Goal: Transaction & Acquisition: Purchase product/service

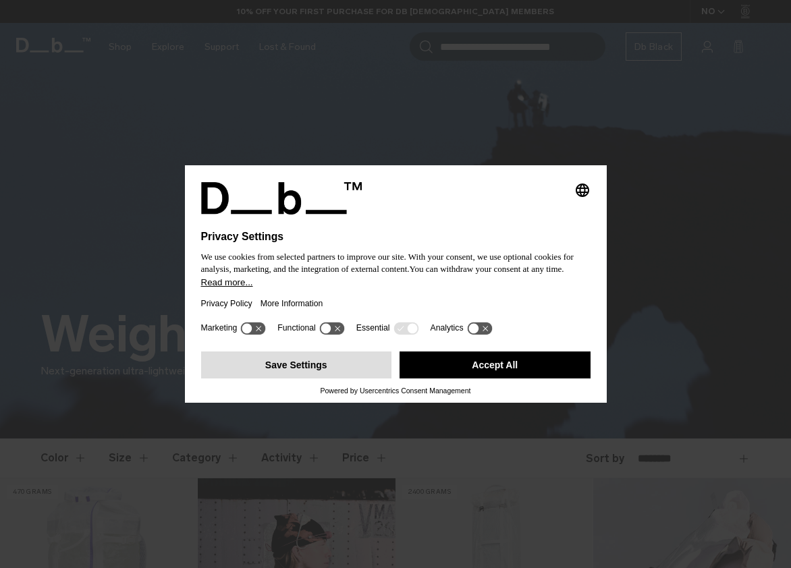
click at [343, 370] on button "Save Settings" at bounding box center [296, 365] width 191 height 27
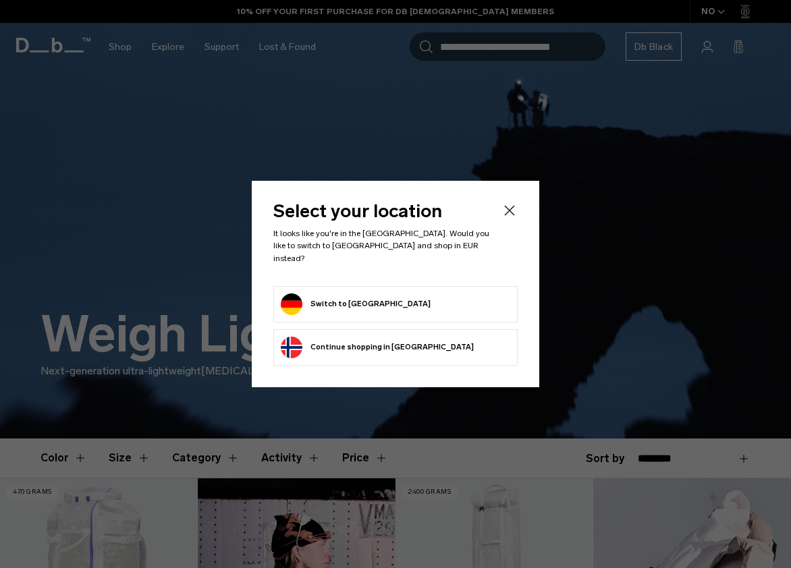
click at [348, 297] on button "Switch to Germany" at bounding box center [356, 305] width 150 height 22
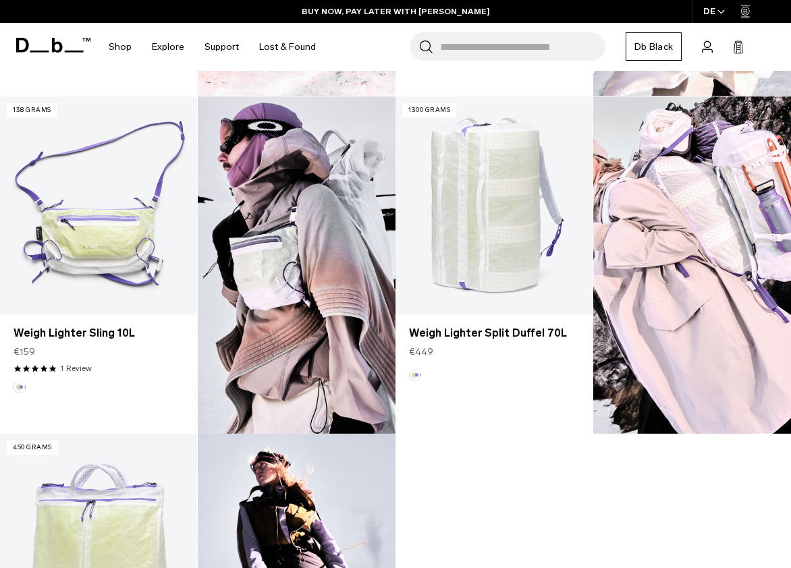
scroll to position [715, 0]
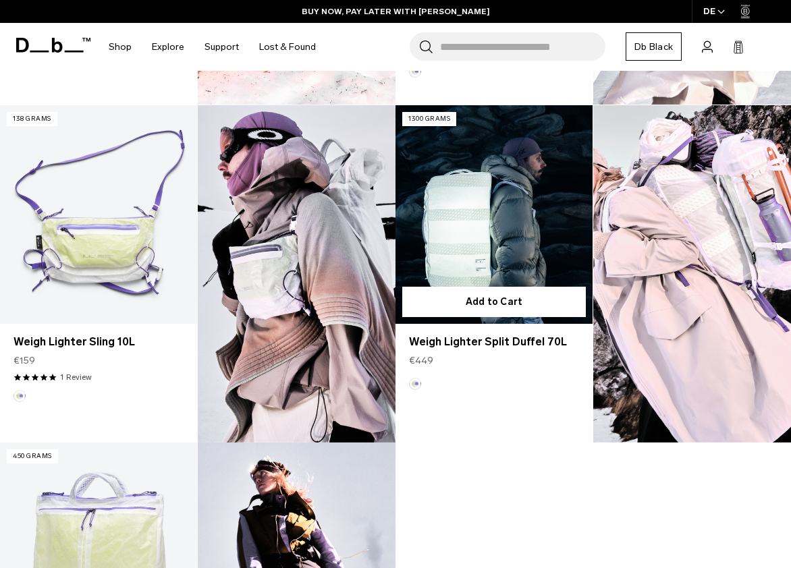
click at [480, 211] on link "Weigh Lighter Split Duffel 70L" at bounding box center [493, 214] width 197 height 219
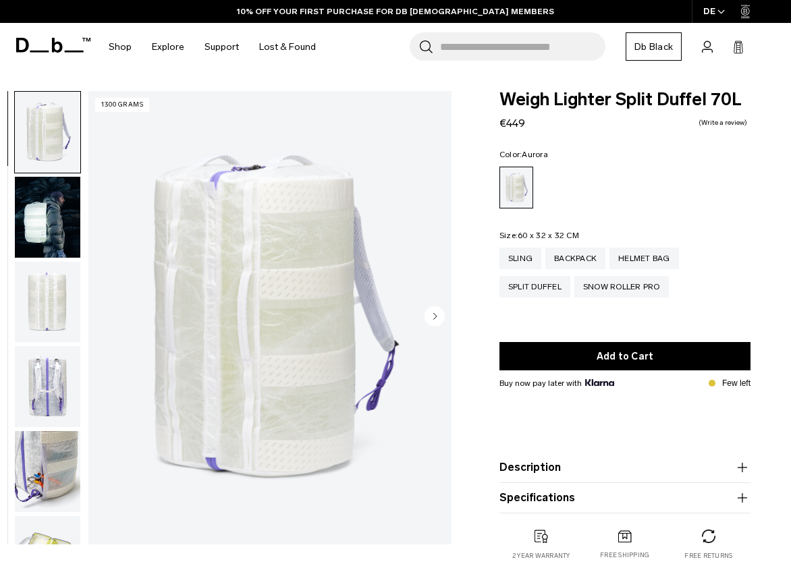
click at [55, 309] on img "button" at bounding box center [47, 302] width 65 height 81
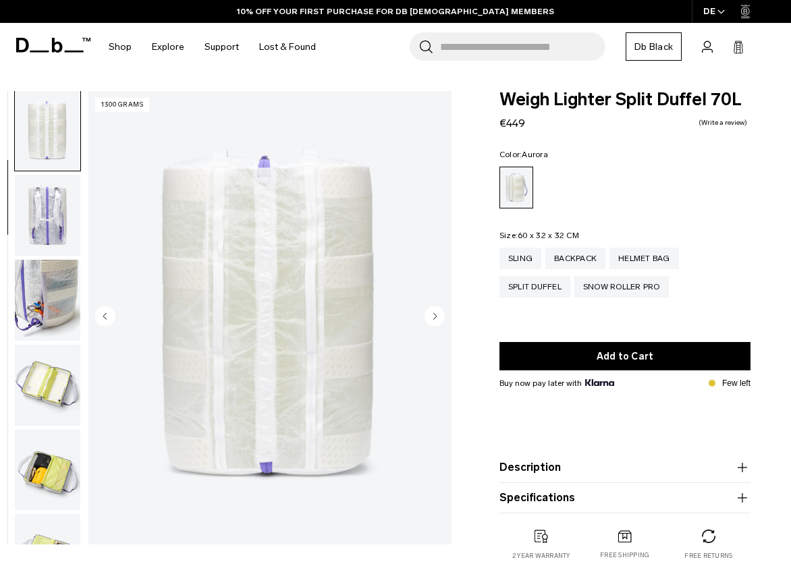
click at [55, 307] on img "button" at bounding box center [47, 300] width 65 height 81
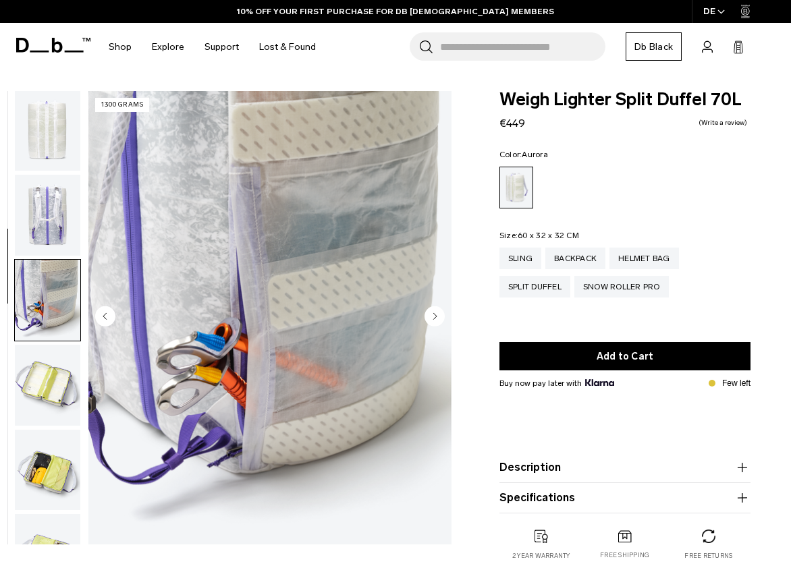
scroll to position [343, 0]
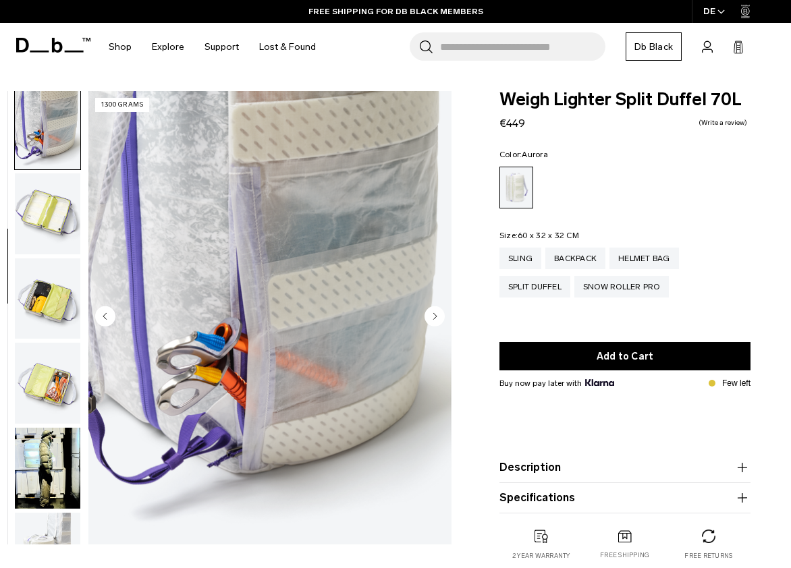
click at [38, 219] on img "button" at bounding box center [47, 213] width 65 height 81
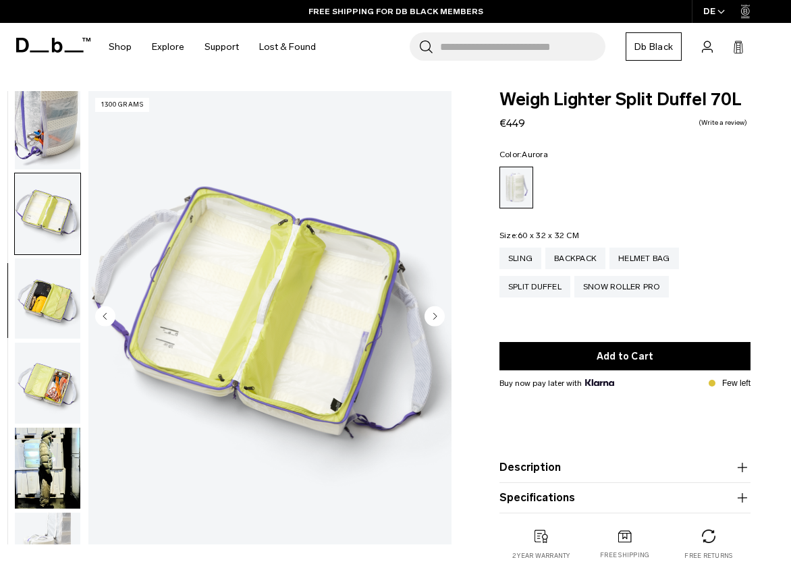
scroll to position [429, 0]
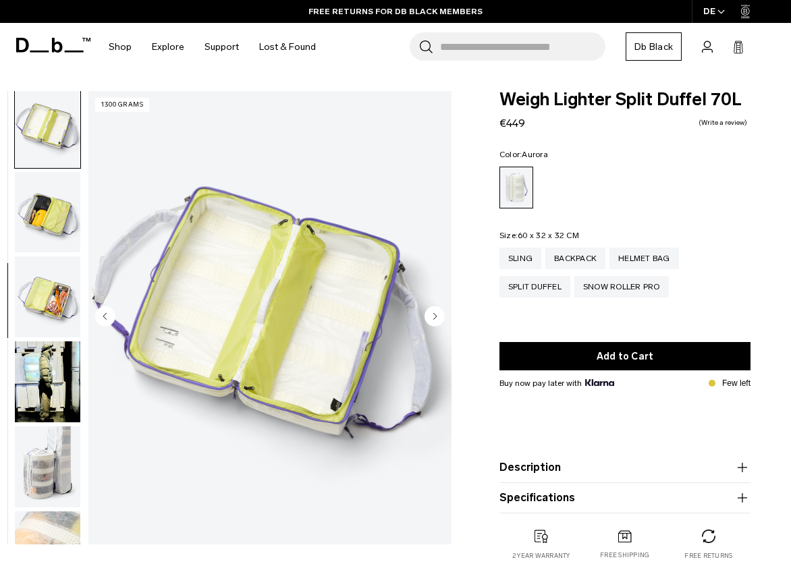
click at [39, 223] on img "button" at bounding box center [47, 212] width 65 height 81
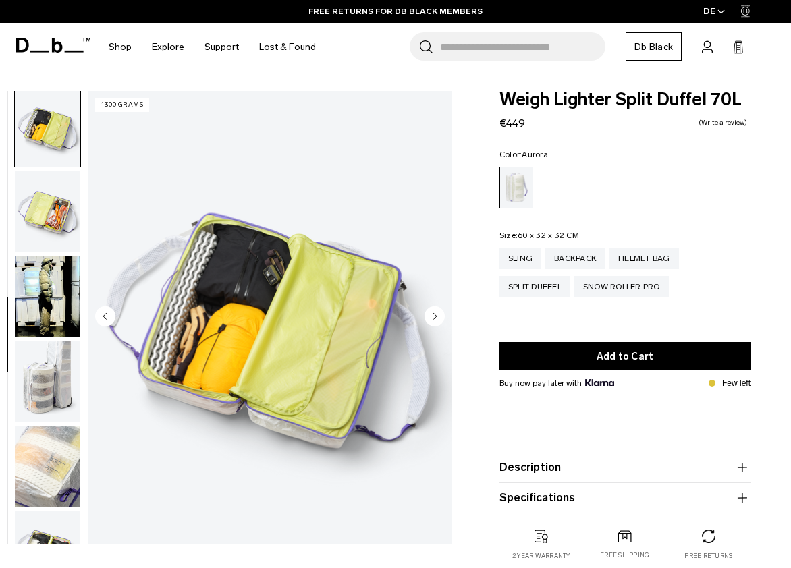
click at [39, 223] on img "button" at bounding box center [47, 211] width 65 height 81
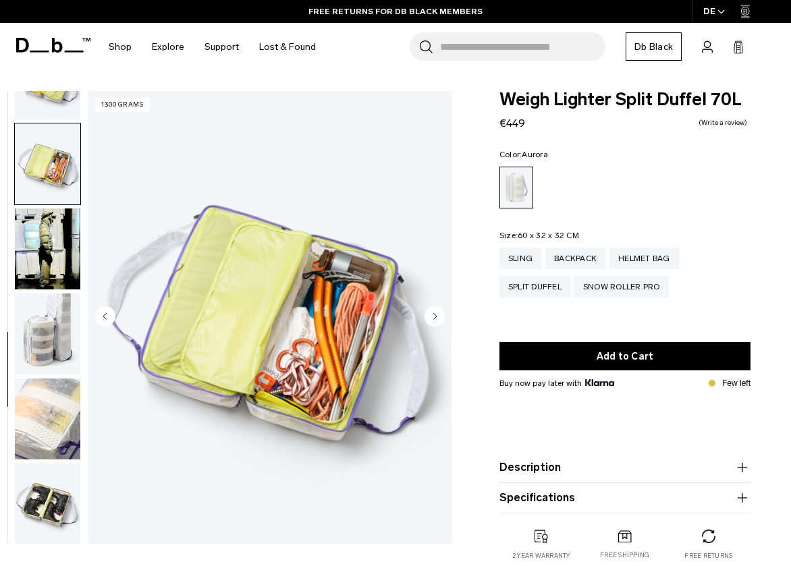
click at [39, 223] on img "button" at bounding box center [47, 249] width 65 height 81
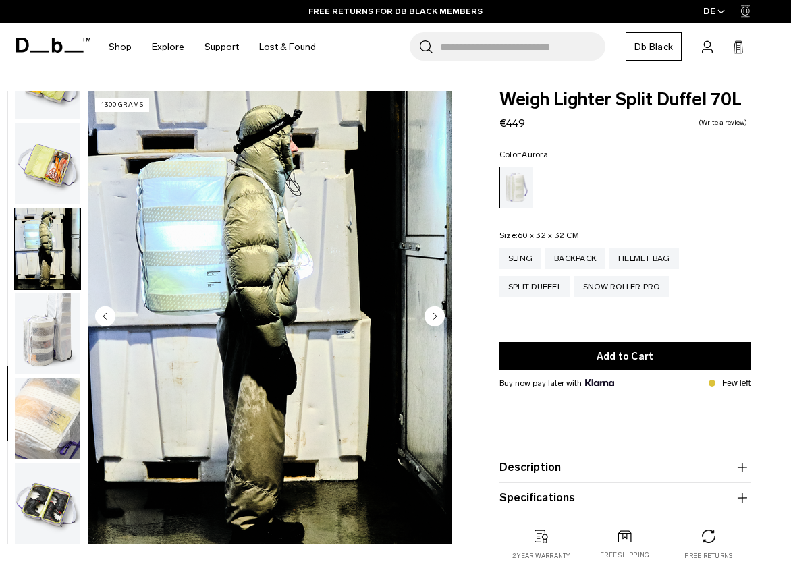
click at [39, 223] on img "button" at bounding box center [47, 249] width 65 height 81
click at [48, 311] on img "button" at bounding box center [47, 334] width 65 height 81
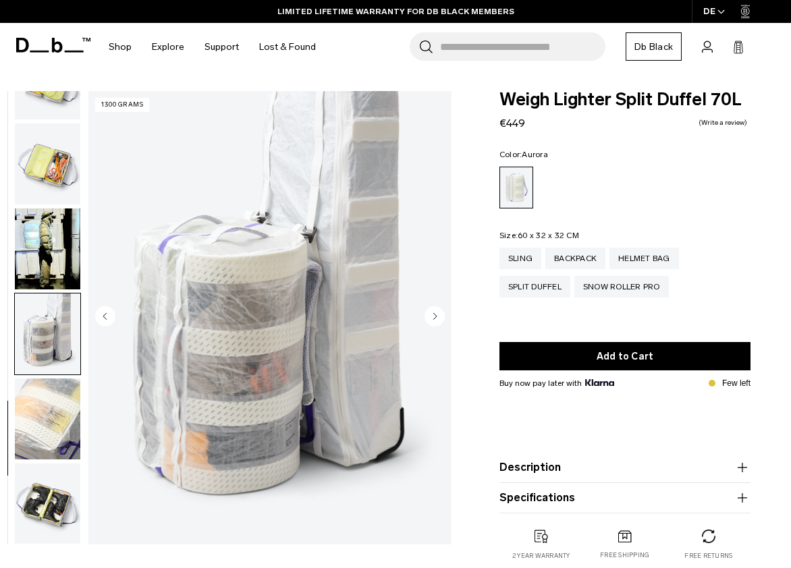
click at [50, 411] on img "button" at bounding box center [47, 419] width 65 height 81
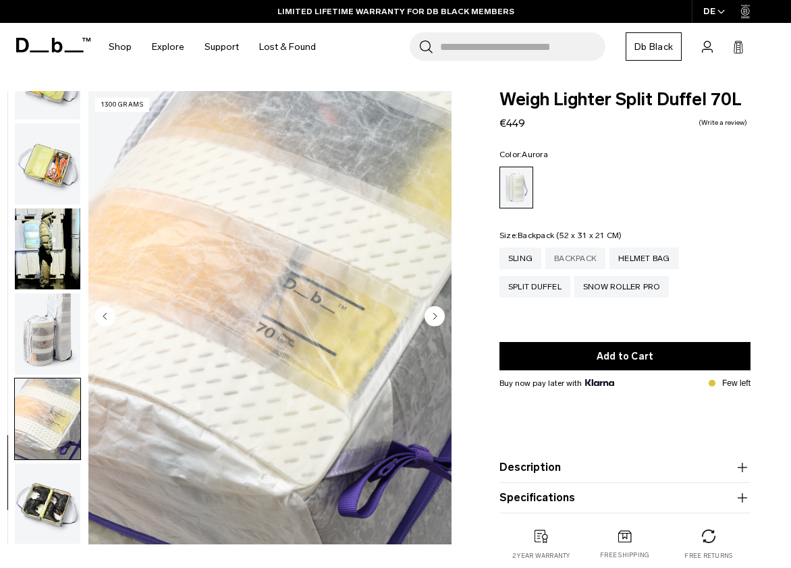
click at [580, 255] on div "Backpack" at bounding box center [575, 259] width 60 height 22
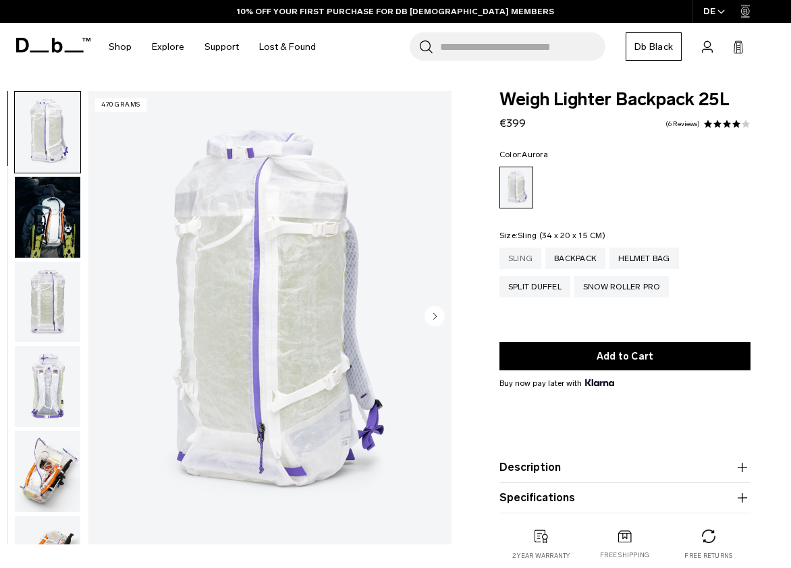
click at [521, 261] on div "Sling" at bounding box center [520, 259] width 42 height 22
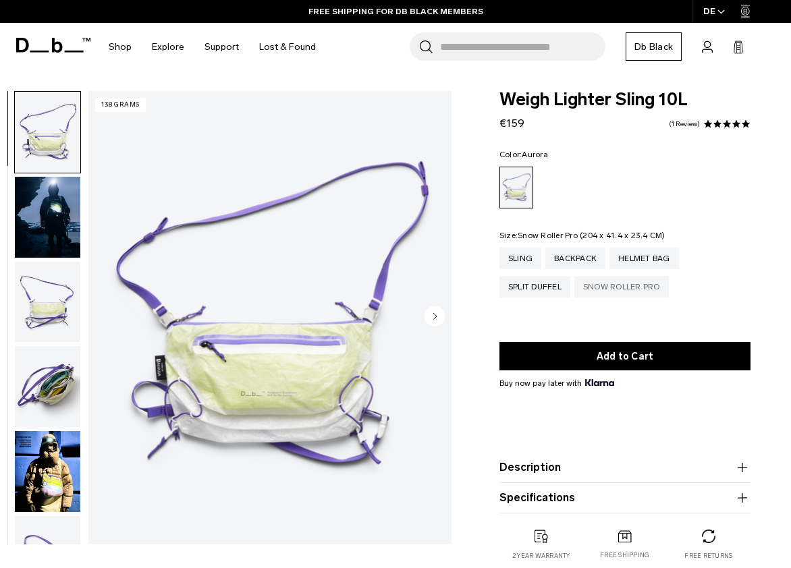
click at [627, 292] on div "Snow Roller Pro" at bounding box center [621, 287] width 94 height 22
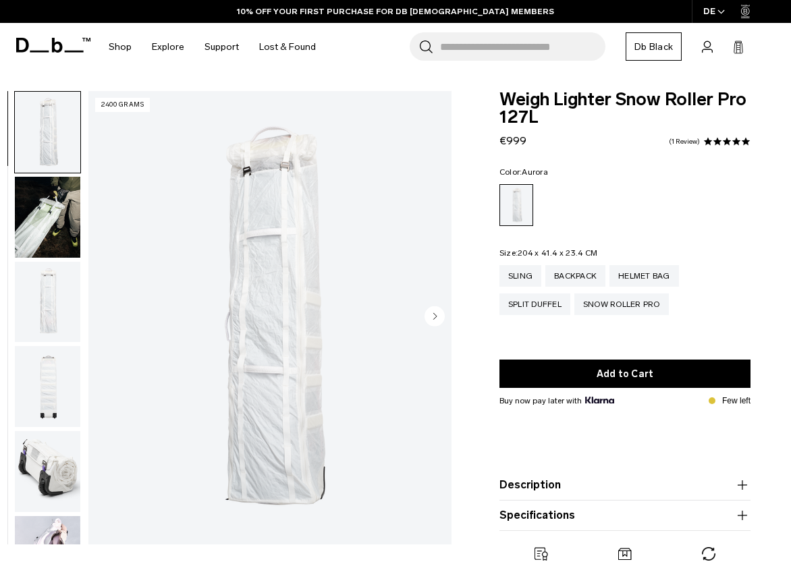
click at [437, 318] on circle "Next slide" at bounding box center [434, 316] width 20 height 20
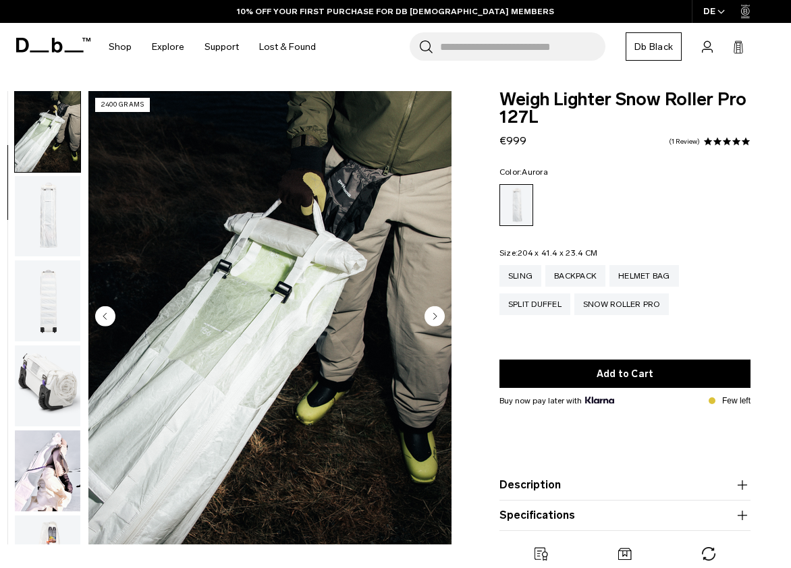
click at [437, 318] on circle "Next slide" at bounding box center [434, 316] width 20 height 20
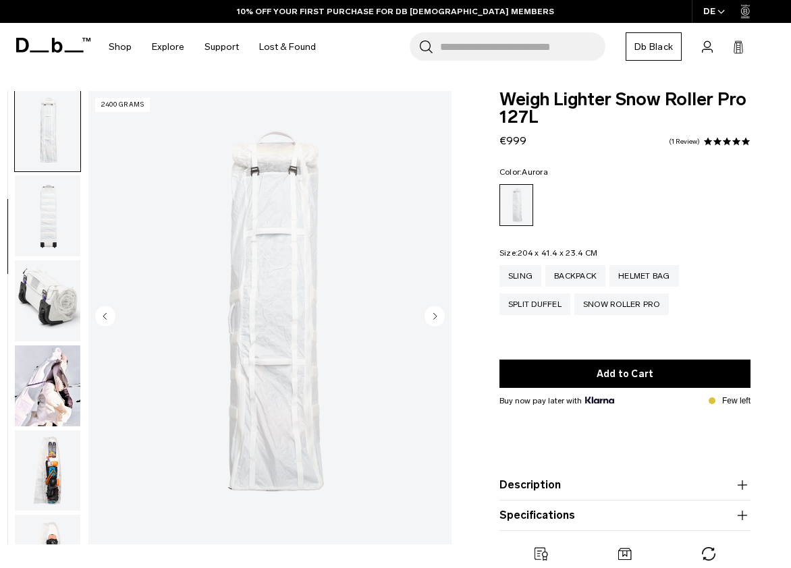
click at [437, 318] on circle "Next slide" at bounding box center [434, 316] width 20 height 20
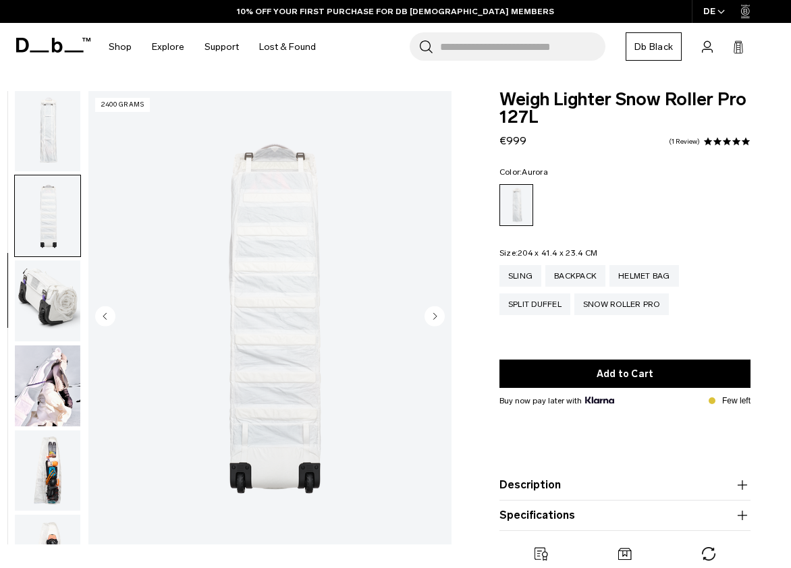
scroll to position [228, 0]
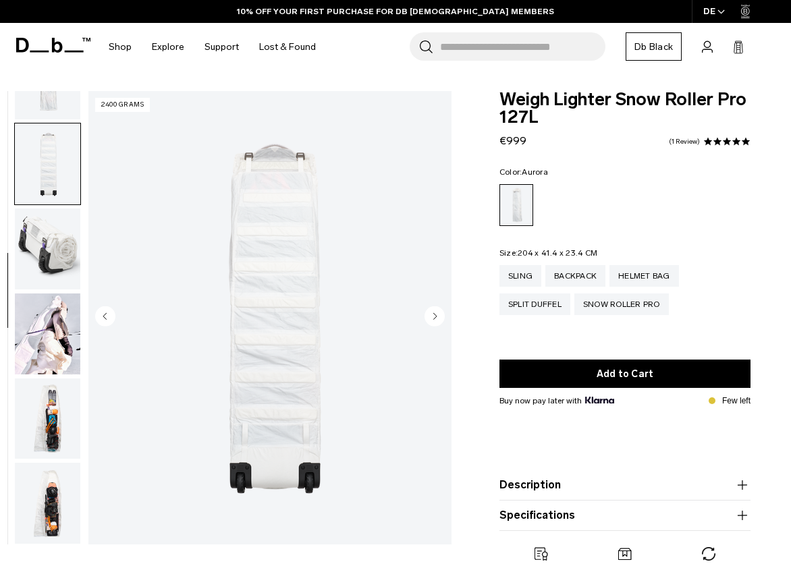
click at [437, 318] on circle "Next slide" at bounding box center [434, 316] width 20 height 20
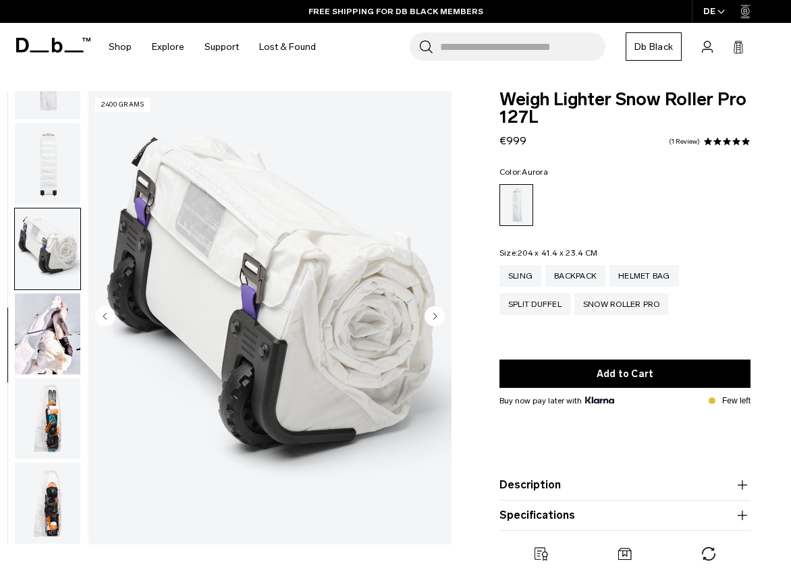
click at [437, 318] on circle "Next slide" at bounding box center [434, 316] width 20 height 20
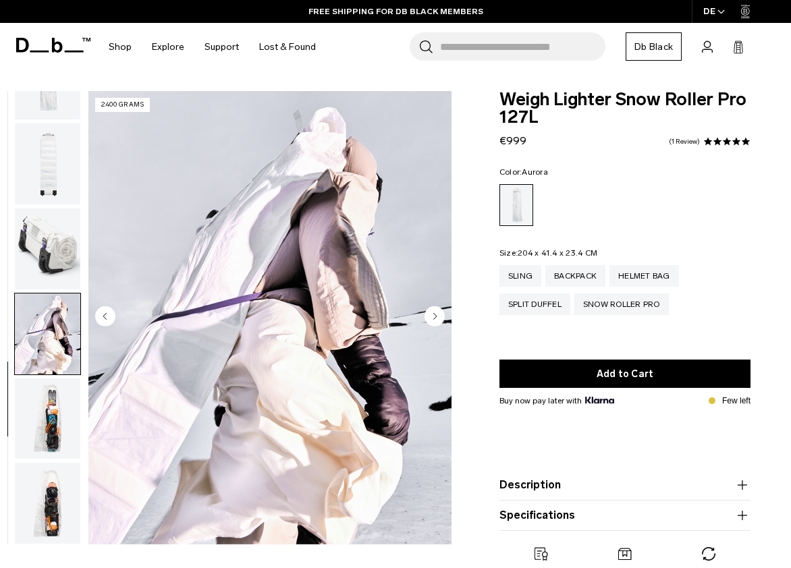
click at [437, 318] on circle "Next slide" at bounding box center [434, 316] width 20 height 20
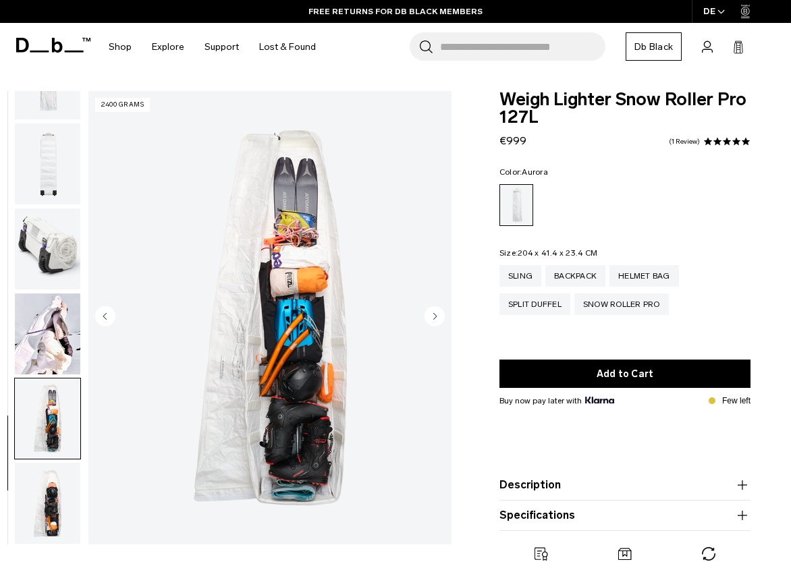
click at [437, 318] on circle "Next slide" at bounding box center [434, 316] width 20 height 20
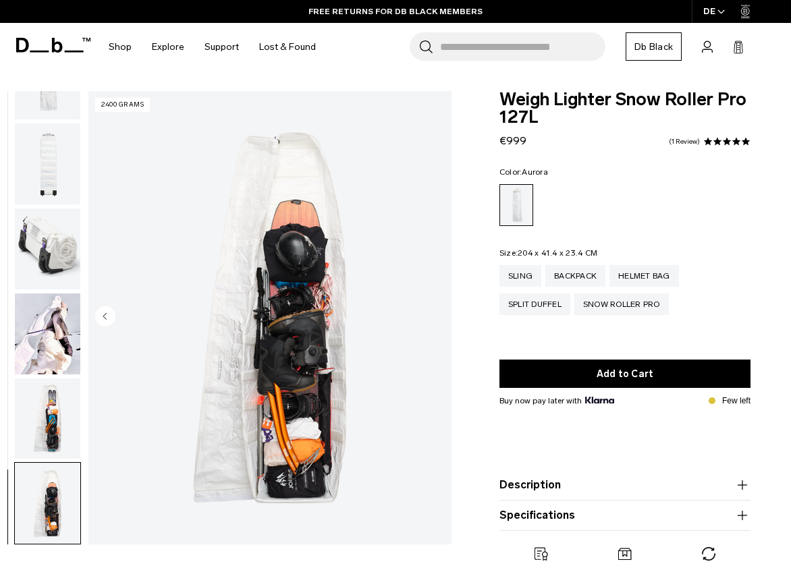
click at [437, 318] on img "8 / 8" at bounding box center [269, 317] width 363 height 453
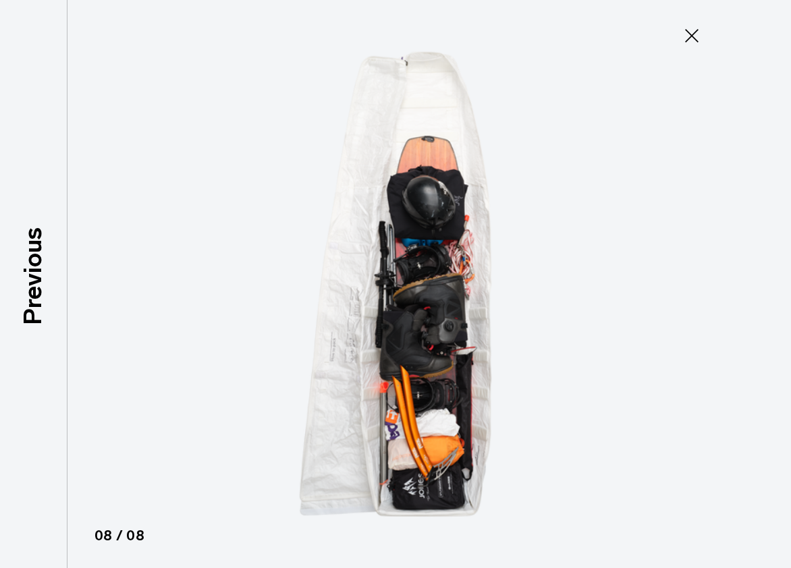
click at [437, 318] on img at bounding box center [395, 284] width 607 height 568
click at [696, 32] on icon at bounding box center [692, 36] width 22 height 22
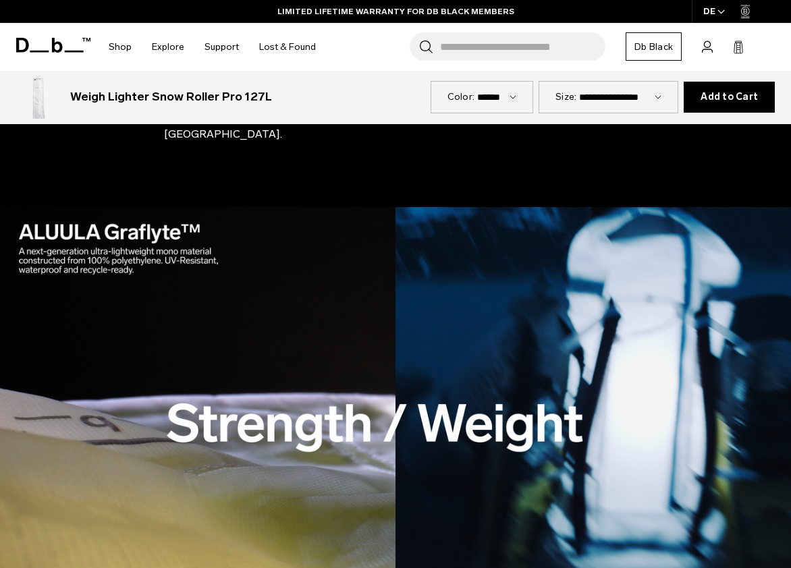
scroll to position [1468, 0]
